Goal: Task Accomplishment & Management: Manage account settings

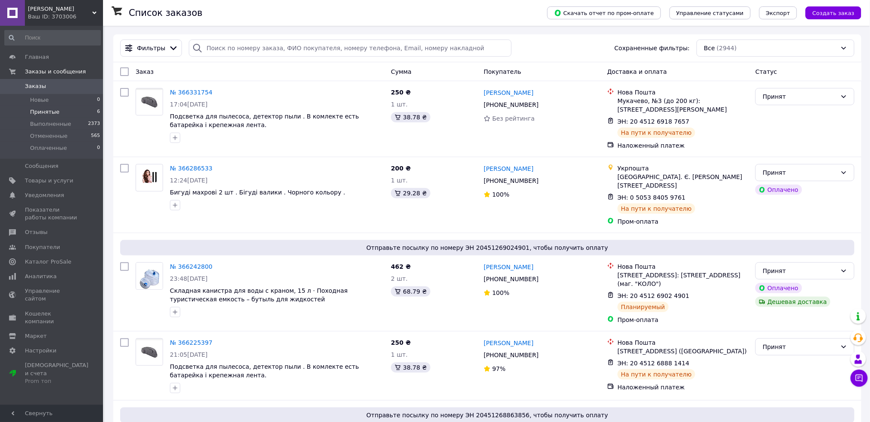
click at [88, 107] on li "Принятые 6" at bounding box center [52, 112] width 105 height 12
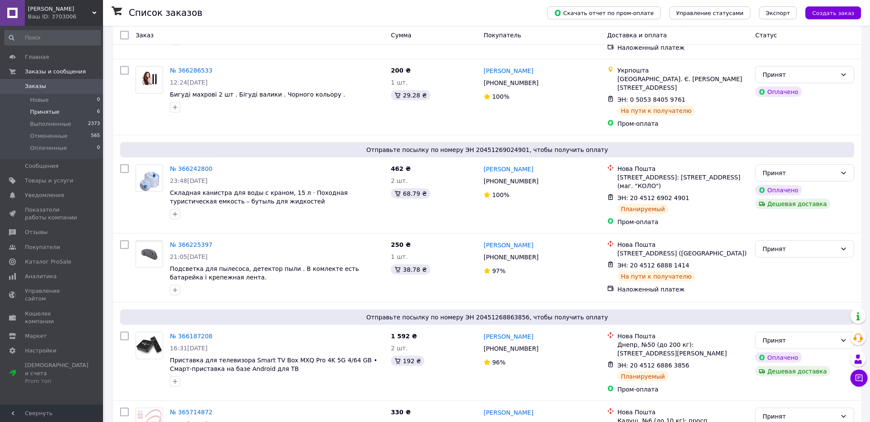
scroll to position [187, 0]
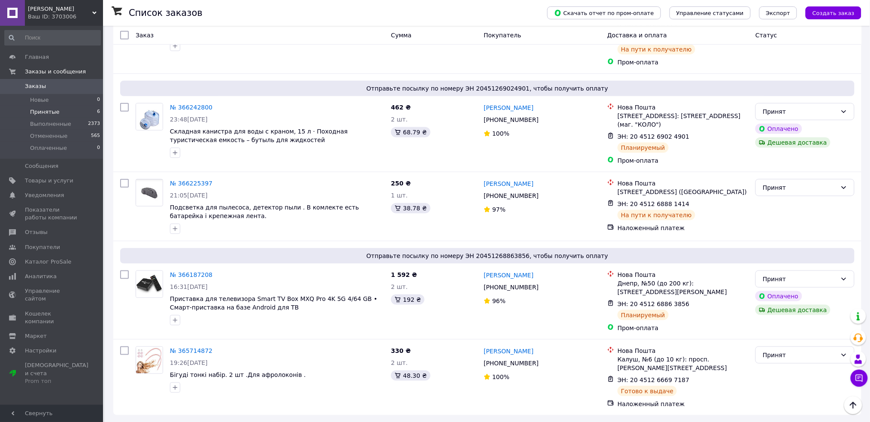
click at [78, 109] on li "Принятые 6" at bounding box center [52, 112] width 105 height 12
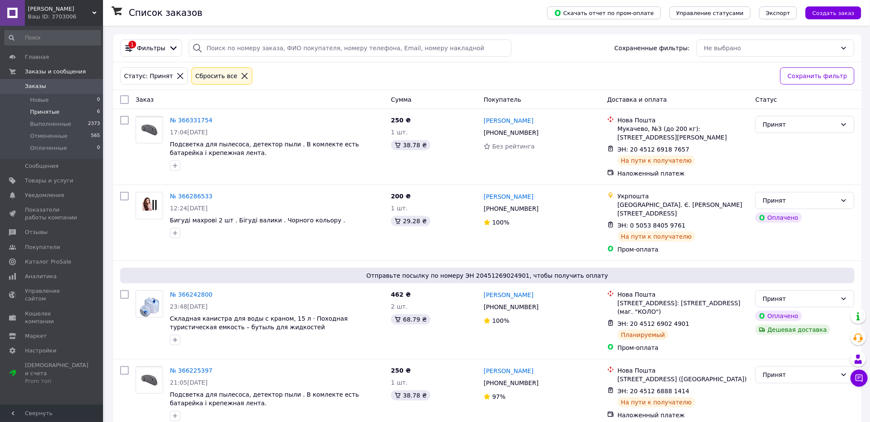
click at [87, 107] on li "Принятые 6" at bounding box center [52, 112] width 105 height 12
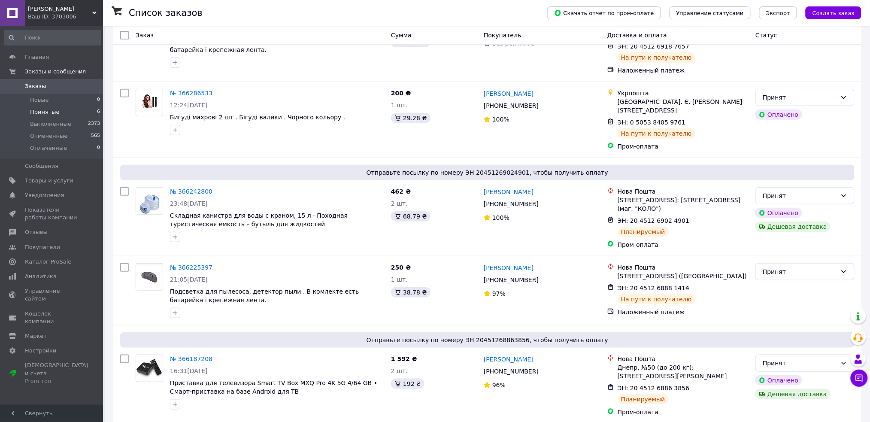
scroll to position [187, 0]
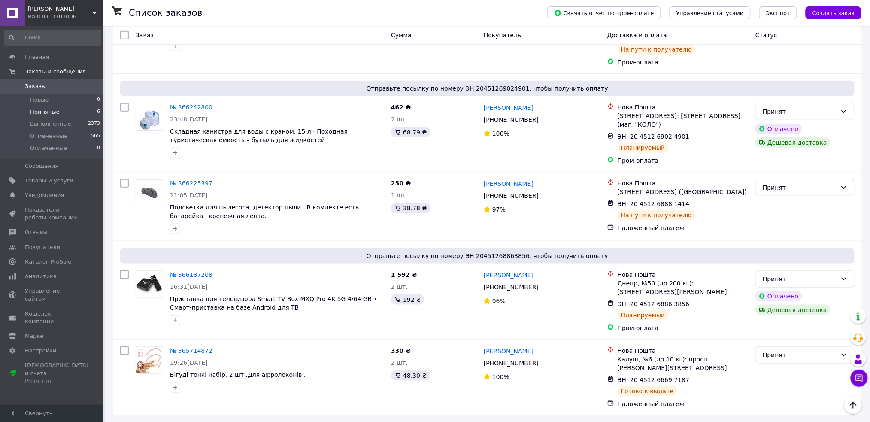
click at [77, 115] on li "Принятые 6" at bounding box center [52, 112] width 105 height 12
click at [67, 116] on li "Принятые 6" at bounding box center [52, 112] width 105 height 12
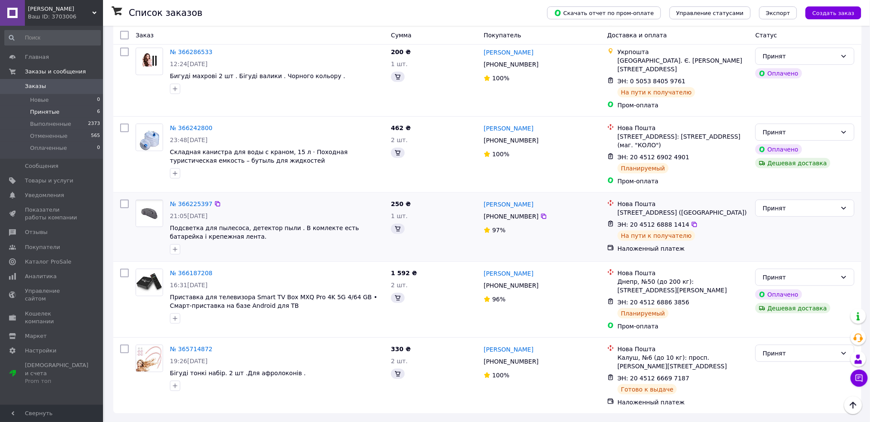
scroll to position [0, 0]
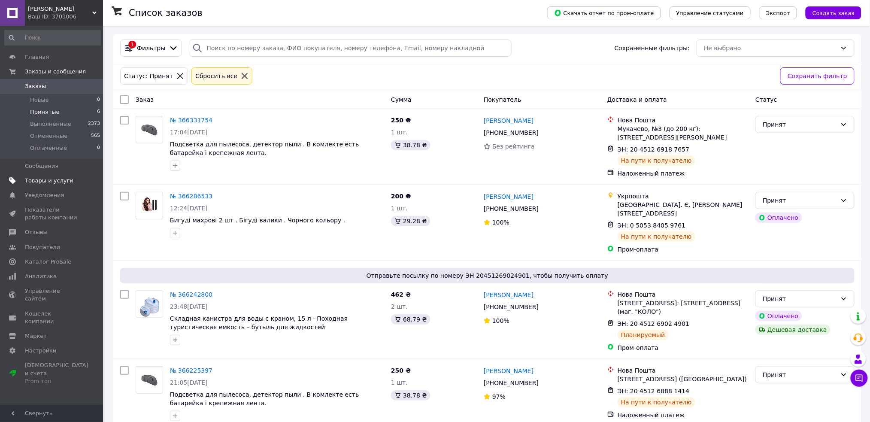
click at [69, 183] on span "Товары и услуги" at bounding box center [52, 181] width 55 height 8
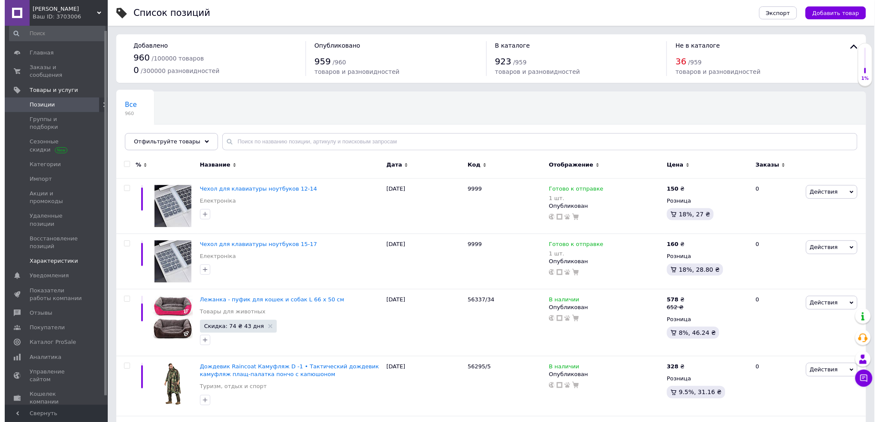
scroll to position [14, 0]
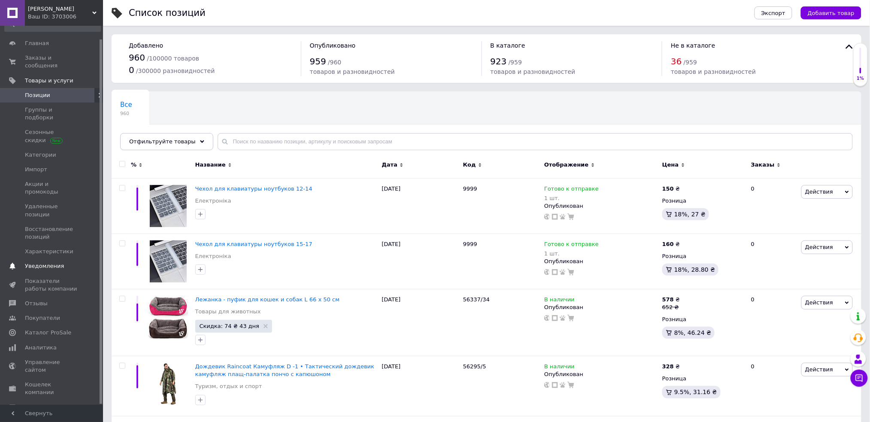
drag, startPoint x: 100, startPoint y: 199, endPoint x: 97, endPoint y: 233, distance: 34.4
click at [97, 233] on div "Главная Заказы и сообщения 0 0 Товары и услуги Позиции Группы и подборки Сезонн…" at bounding box center [51, 215] width 103 height 379
click at [71, 300] on span "Отзывы" at bounding box center [52, 304] width 55 height 8
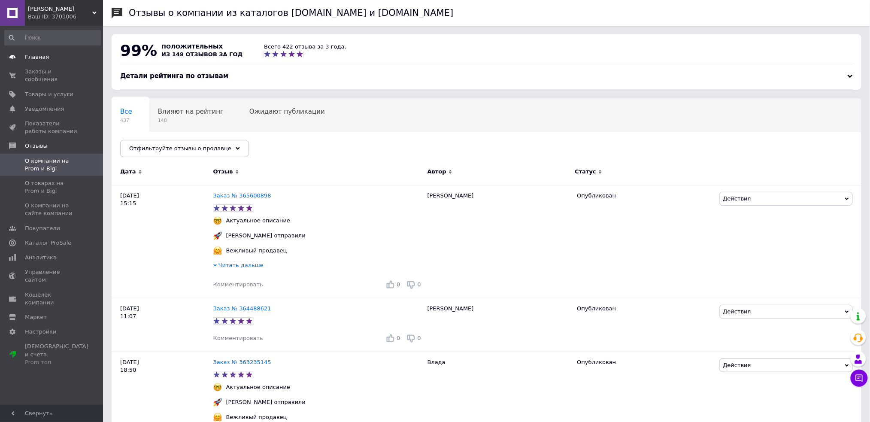
click at [39, 54] on span "Главная" at bounding box center [37, 57] width 24 height 8
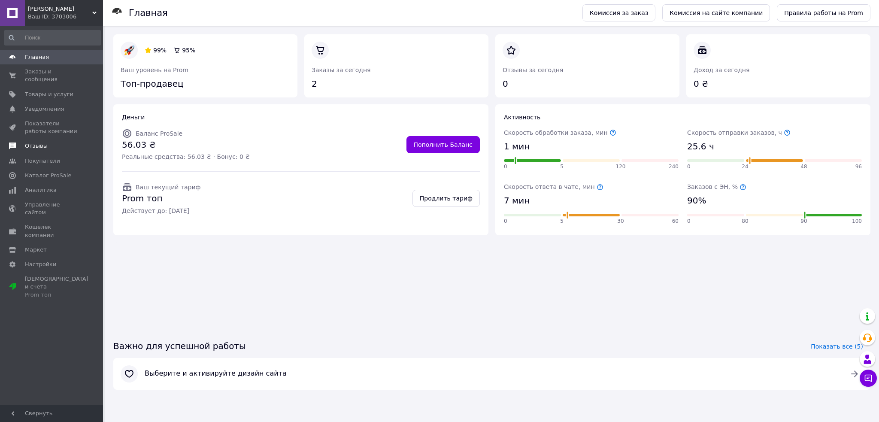
click at [67, 142] on span "Отзывы" at bounding box center [52, 146] width 55 height 8
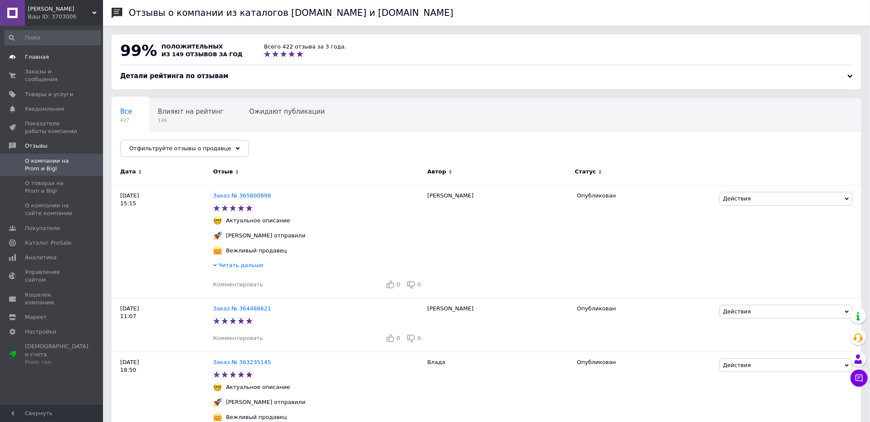
click at [62, 56] on span "Главная" at bounding box center [52, 57] width 55 height 8
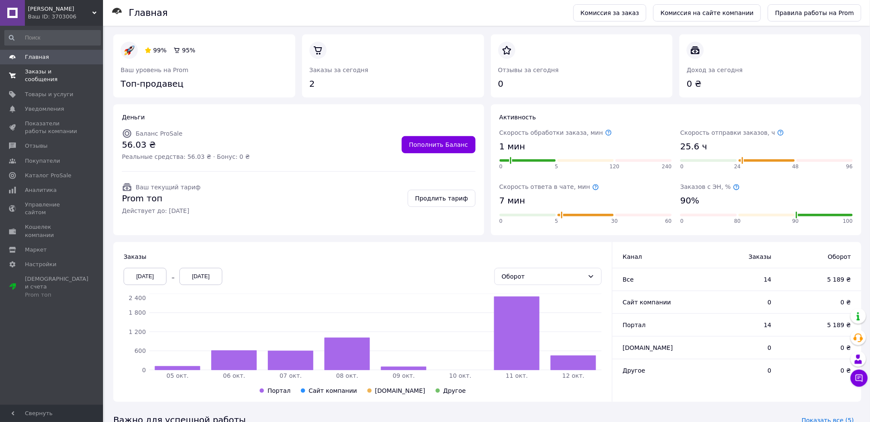
click at [59, 68] on span "Заказы и сообщения" at bounding box center [52, 75] width 55 height 15
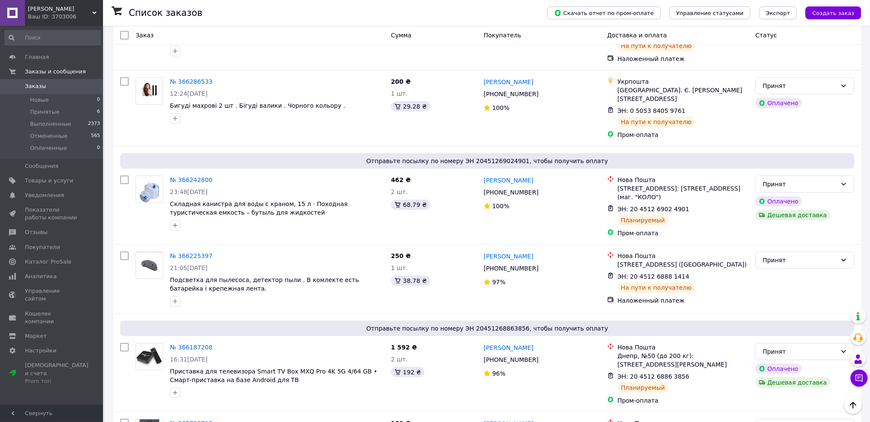
scroll to position [1, 0]
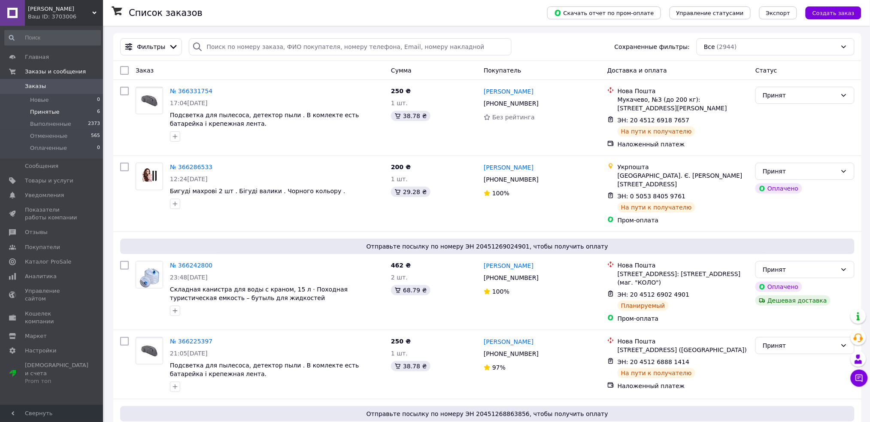
click at [67, 115] on li "Принятые 6" at bounding box center [52, 112] width 105 height 12
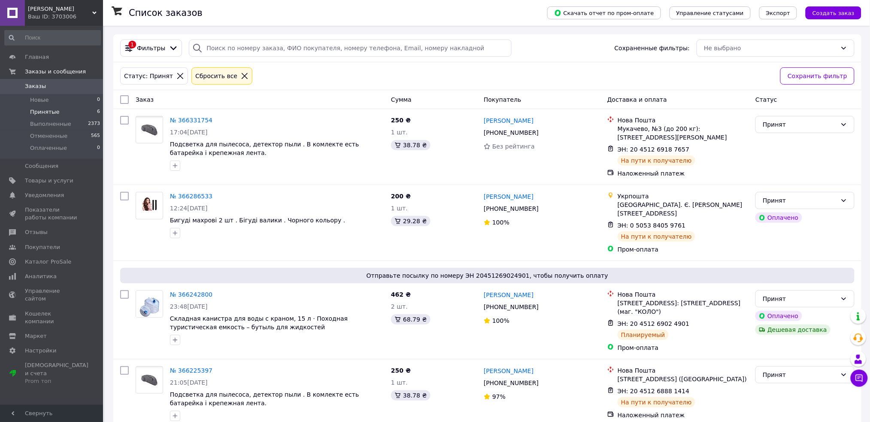
scroll to position [187, 0]
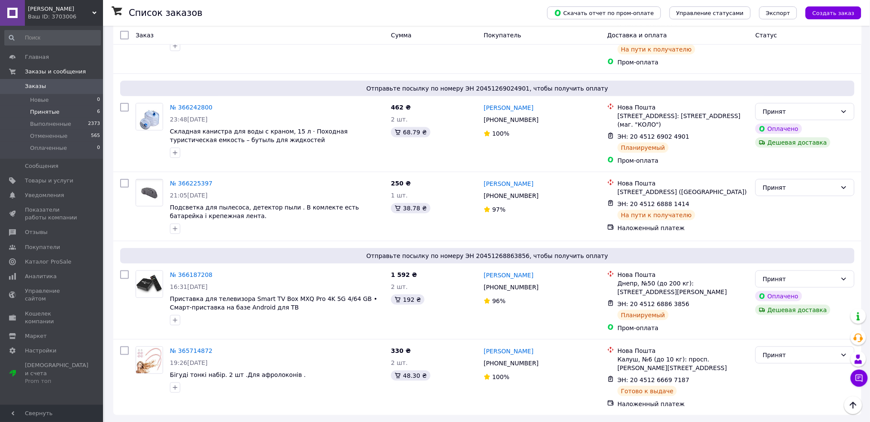
click at [57, 112] on li "Принятые 6" at bounding box center [52, 112] width 105 height 12
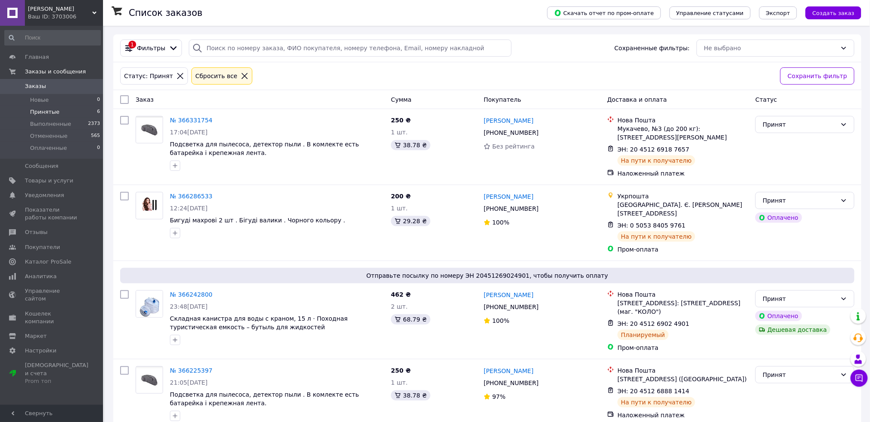
click at [83, 115] on li "Принятые 6" at bounding box center [52, 112] width 105 height 12
click at [70, 115] on li "Принятые 6" at bounding box center [52, 112] width 105 height 12
click at [73, 122] on li "Выполненные 2373" at bounding box center [52, 124] width 105 height 12
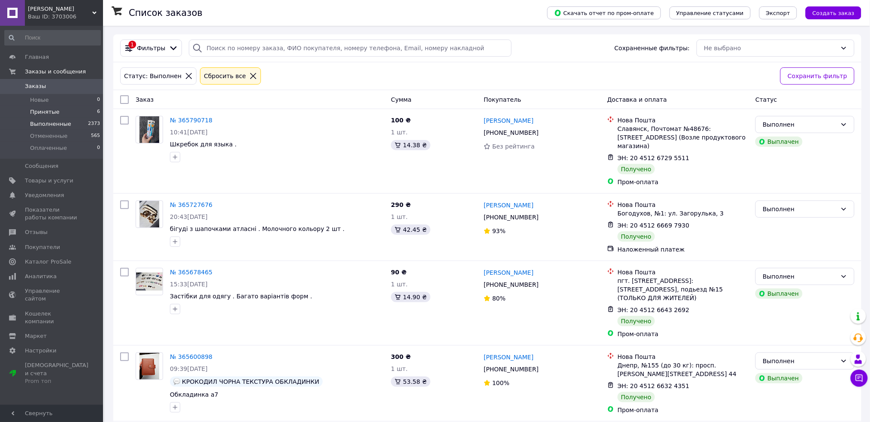
click at [65, 110] on li "Принятые 6" at bounding box center [52, 112] width 105 height 12
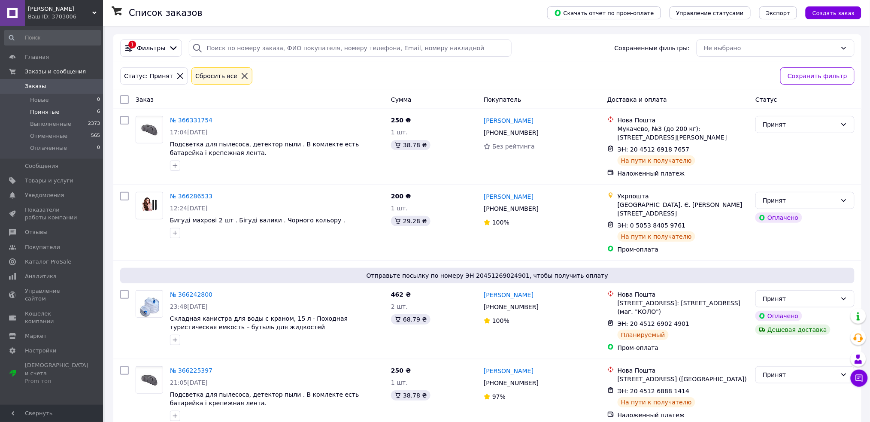
click at [77, 114] on li "Принятые 6" at bounding box center [52, 112] width 105 height 12
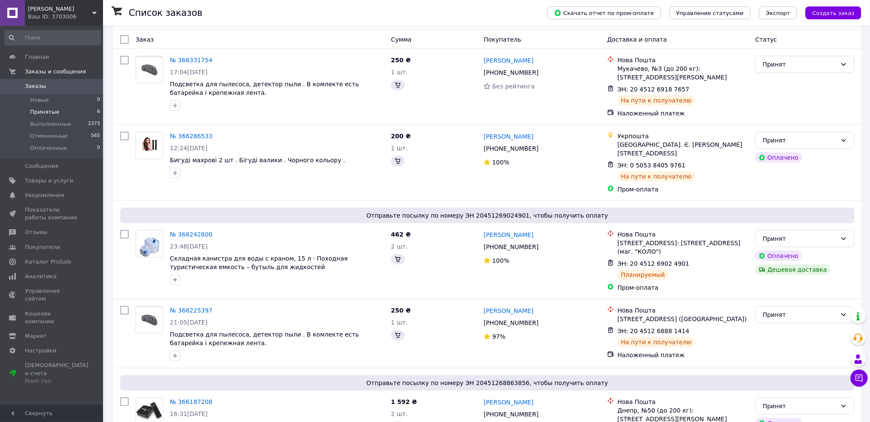
scroll to position [187, 0]
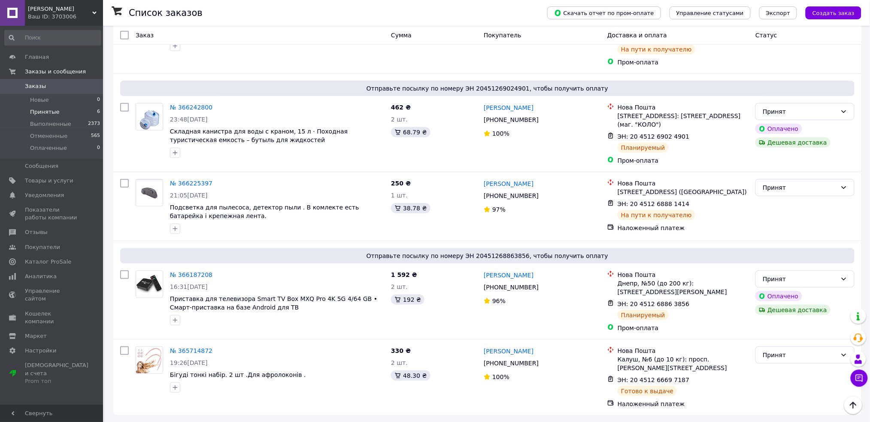
click at [64, 112] on li "Принятые 6" at bounding box center [52, 112] width 105 height 12
click at [86, 110] on li "Принятые 6" at bounding box center [52, 112] width 105 height 12
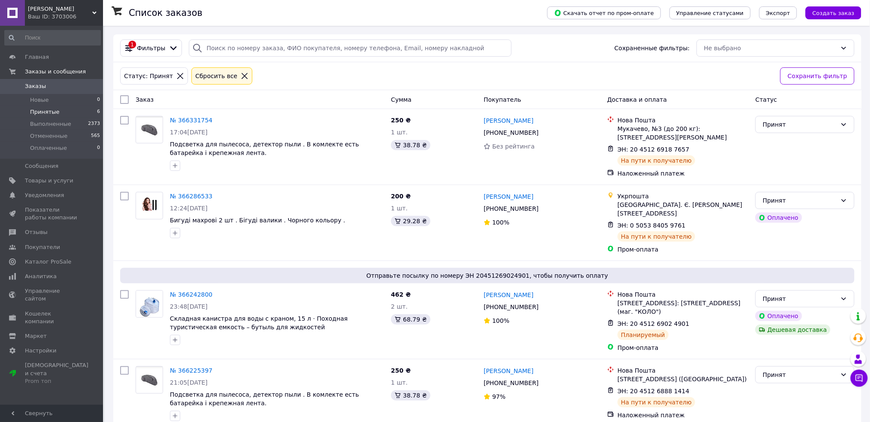
click at [85, 109] on li "Принятые 6" at bounding box center [52, 112] width 105 height 12
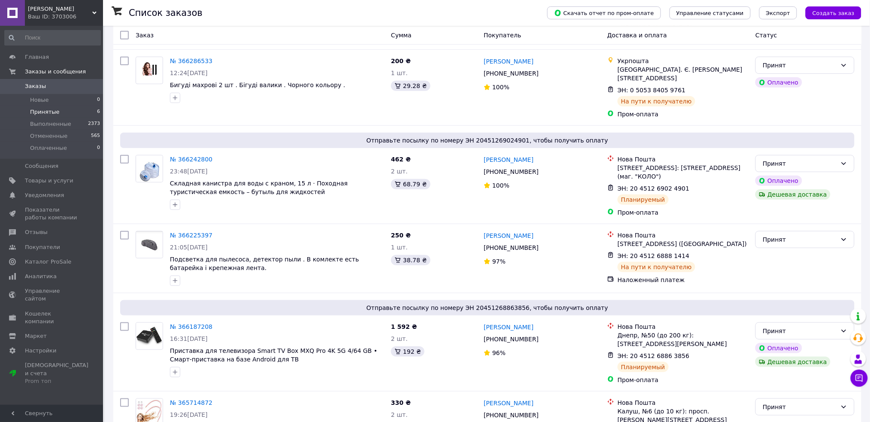
scroll to position [187, 0]
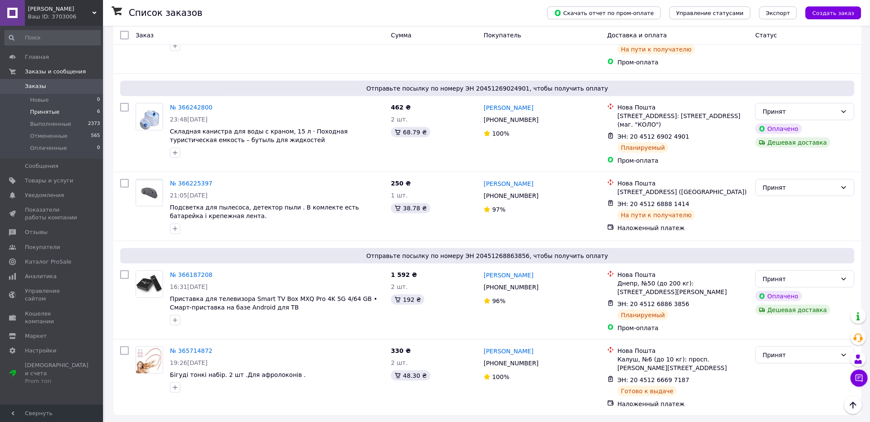
click at [66, 112] on li "Принятые 6" at bounding box center [52, 112] width 105 height 12
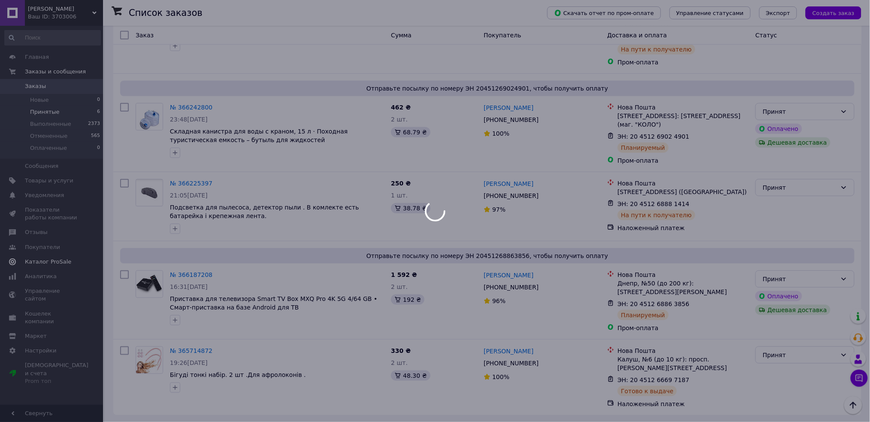
scroll to position [0, 0]
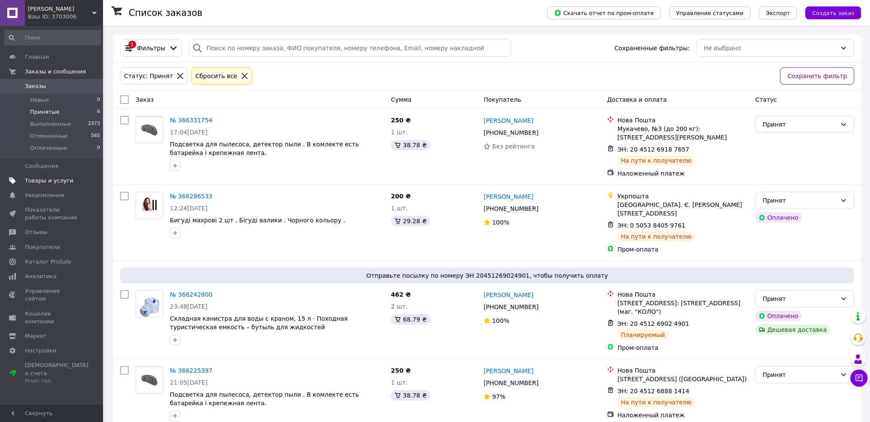
click at [65, 173] on link "Товары и услуги" at bounding box center [52, 180] width 105 height 15
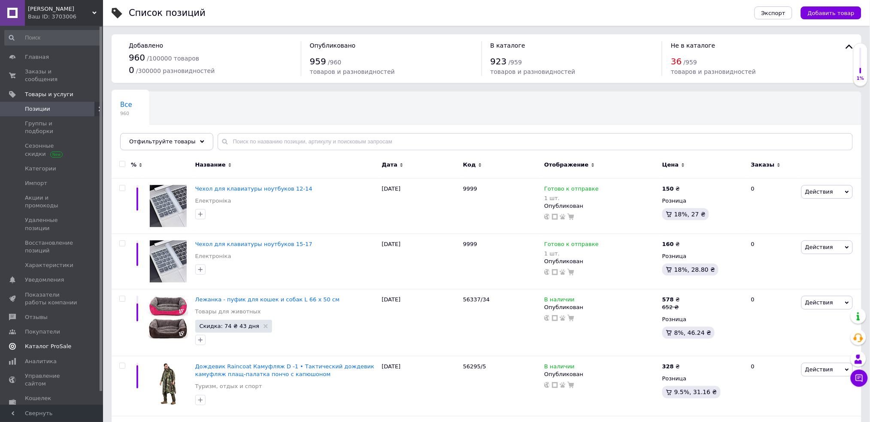
click at [50, 339] on link "Каталог ProSale" at bounding box center [52, 346] width 105 height 15
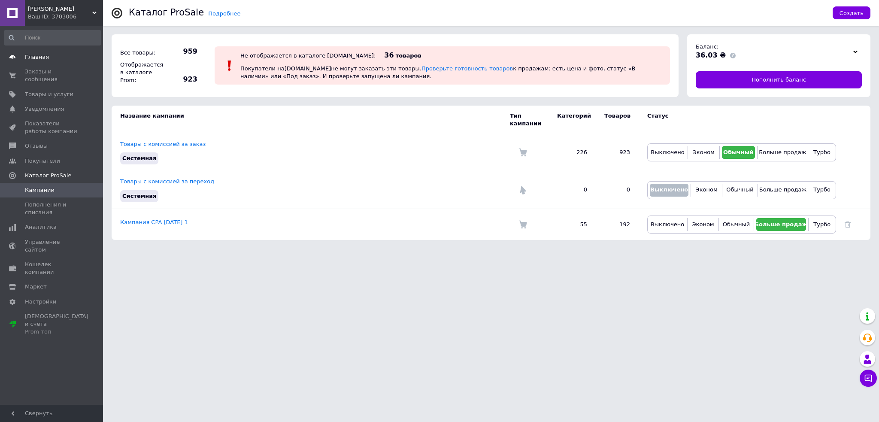
click at [68, 50] on link "Главная" at bounding box center [52, 57] width 105 height 15
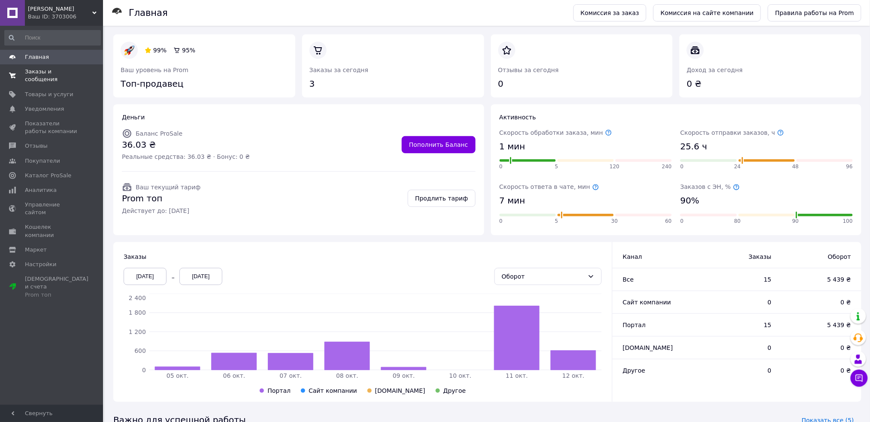
click at [53, 70] on span "Заказы и сообщения" at bounding box center [52, 75] width 55 height 15
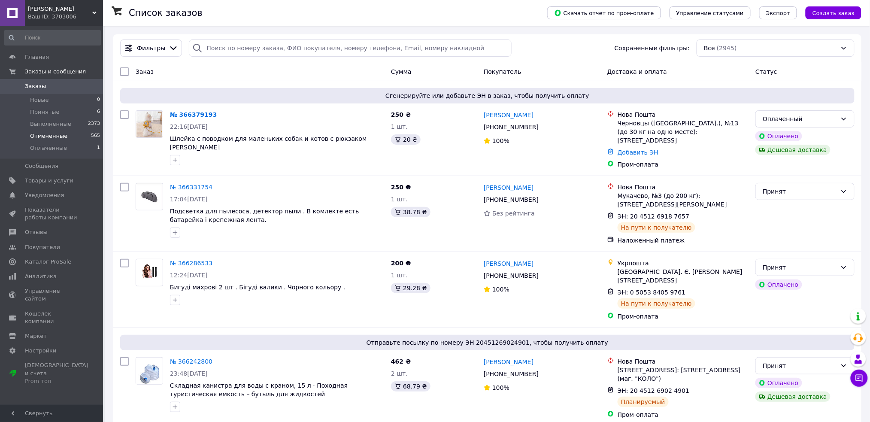
click at [85, 140] on li "Отмененные 565" at bounding box center [52, 136] width 105 height 12
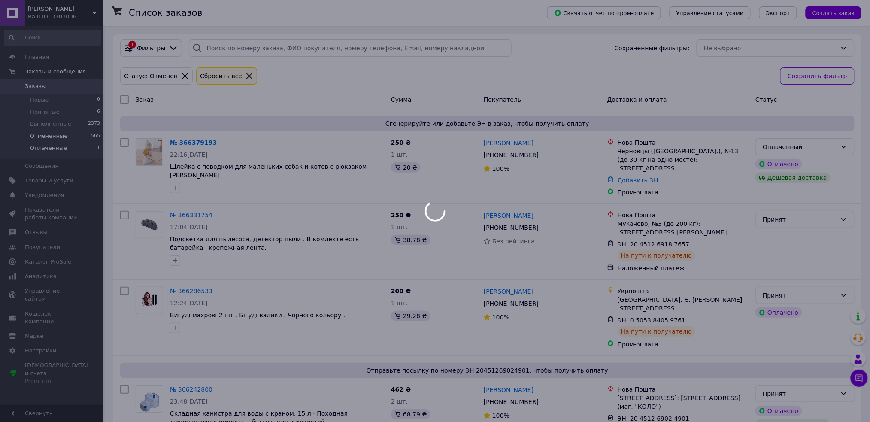
drag, startPoint x: 85, startPoint y: 140, endPoint x: 85, endPoint y: 151, distance: 10.3
click at [85, 151] on li "Оплаченные 1" at bounding box center [52, 150] width 105 height 16
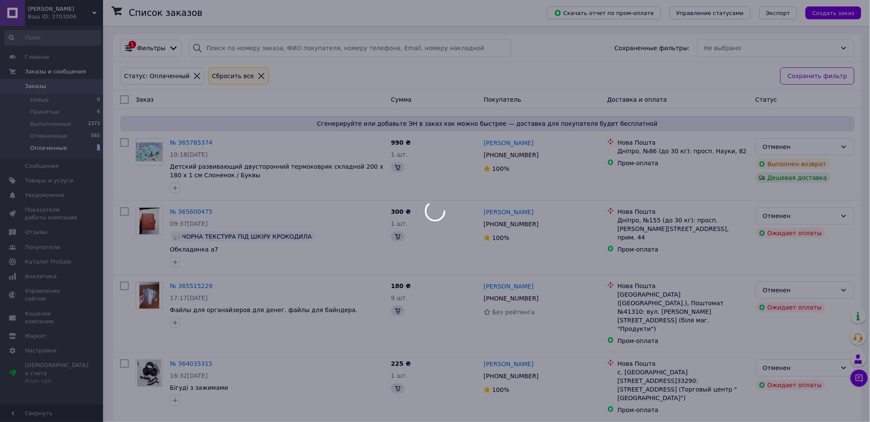
click at [85, 151] on li "Оплаченные 1" at bounding box center [52, 150] width 105 height 16
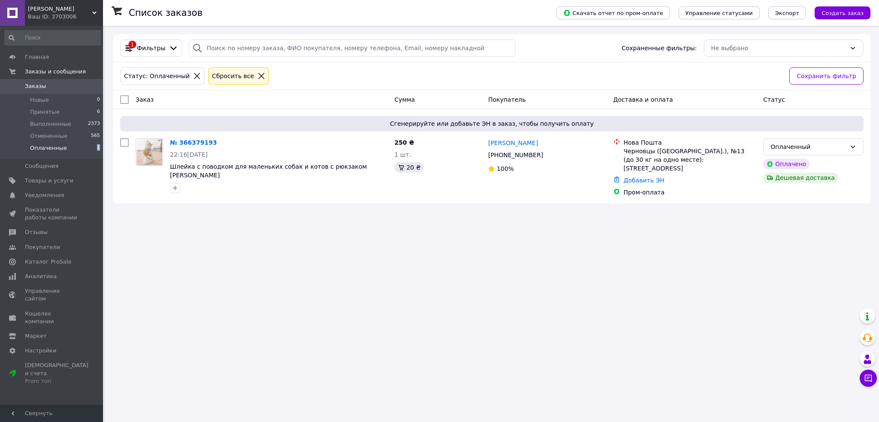
click at [85, 151] on li "Оплаченные 1" at bounding box center [52, 150] width 105 height 16
click at [67, 111] on li "Принятые 6" at bounding box center [52, 112] width 105 height 12
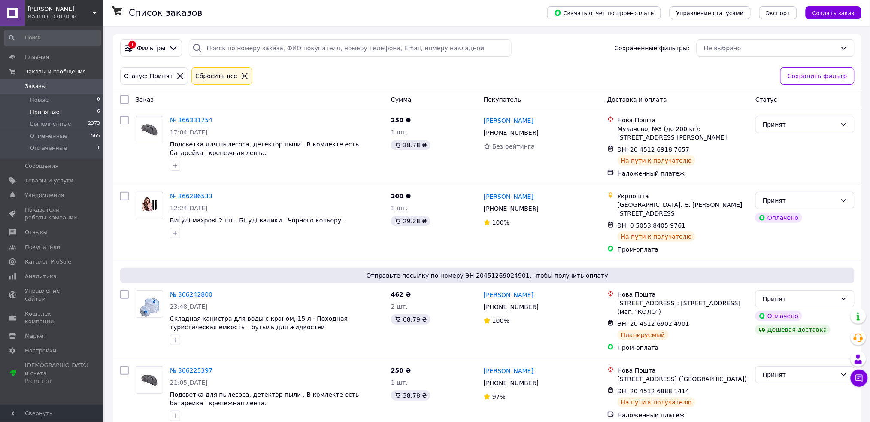
click at [31, 117] on li "Принятые 6" at bounding box center [52, 112] width 105 height 12
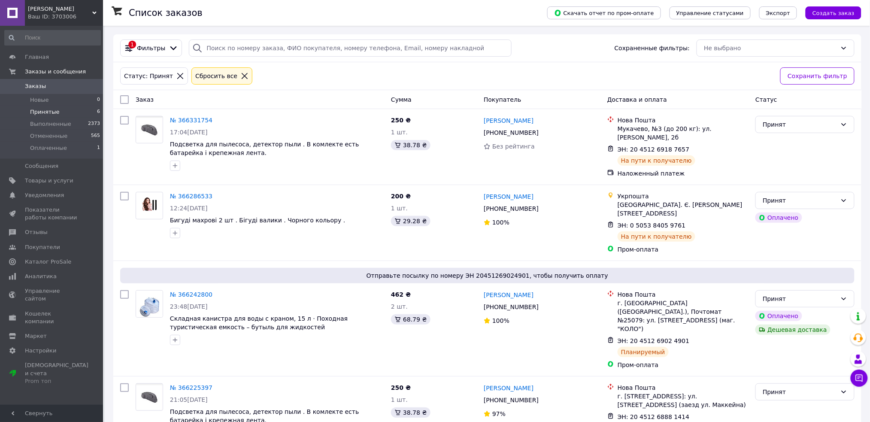
click at [48, 112] on span "Принятые" at bounding box center [45, 112] width 30 height 8
click at [49, 237] on link "Отзывы" at bounding box center [52, 232] width 105 height 15
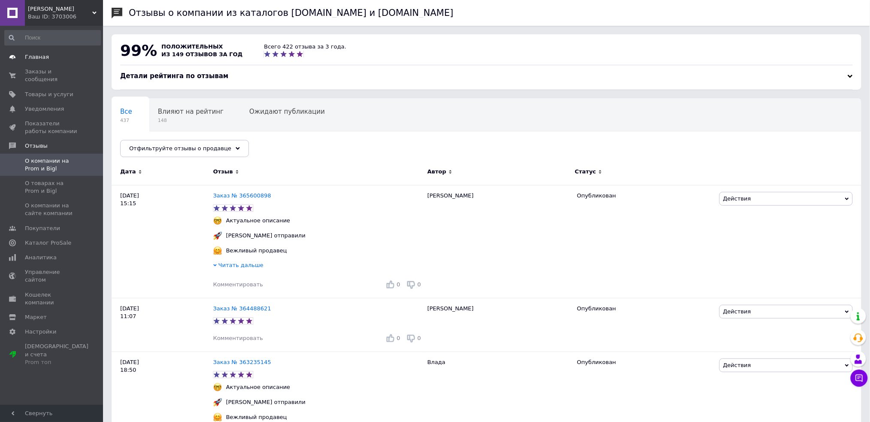
click at [47, 55] on span "Главная" at bounding box center [52, 57] width 55 height 8
